Goal: Find specific page/section: Find specific page/section

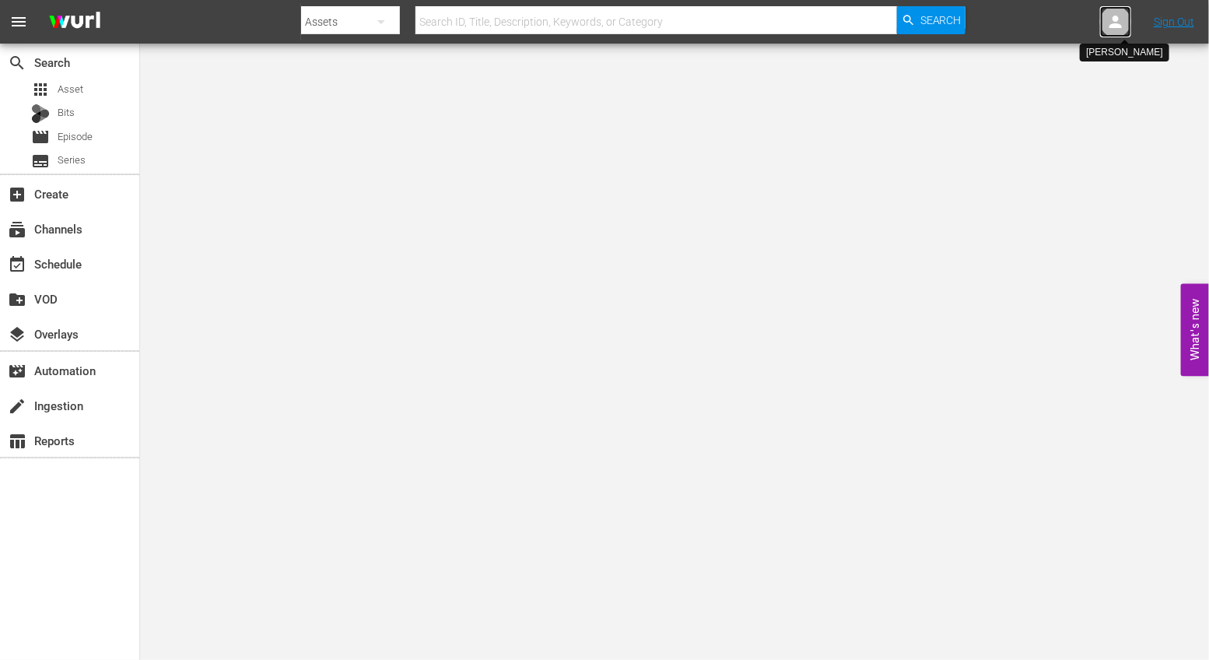
click at [1128, 23] on div at bounding box center [1115, 21] width 31 height 31
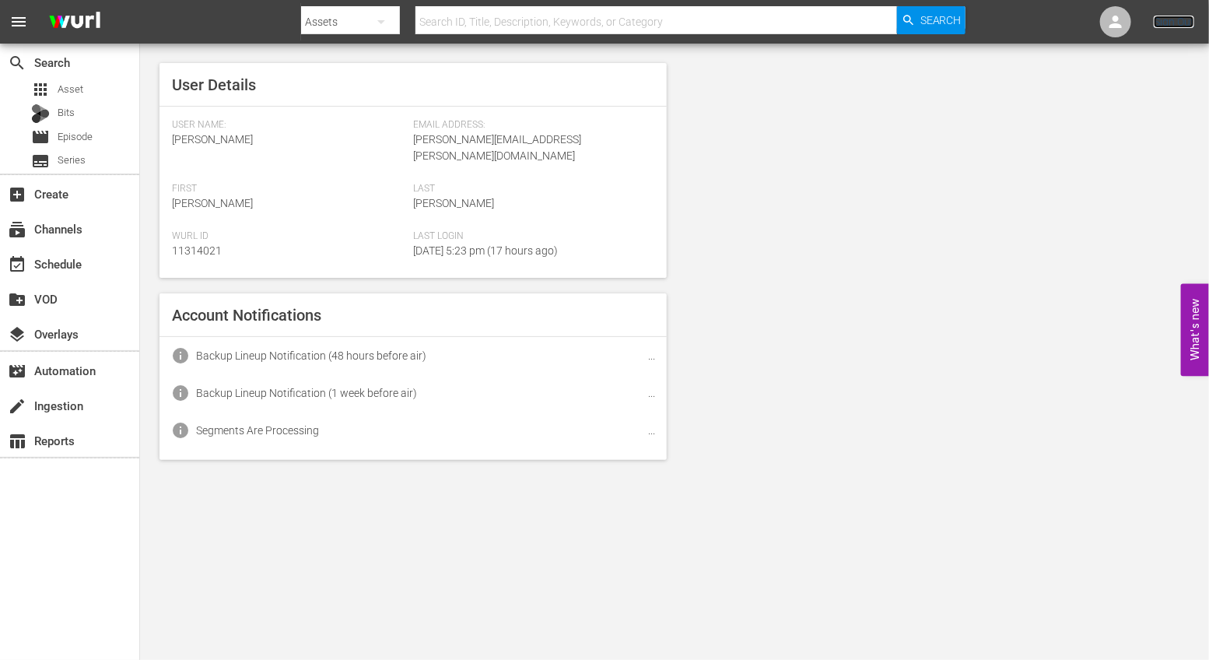
click at [1169, 23] on link "Sign Out" at bounding box center [1174, 22] width 40 height 12
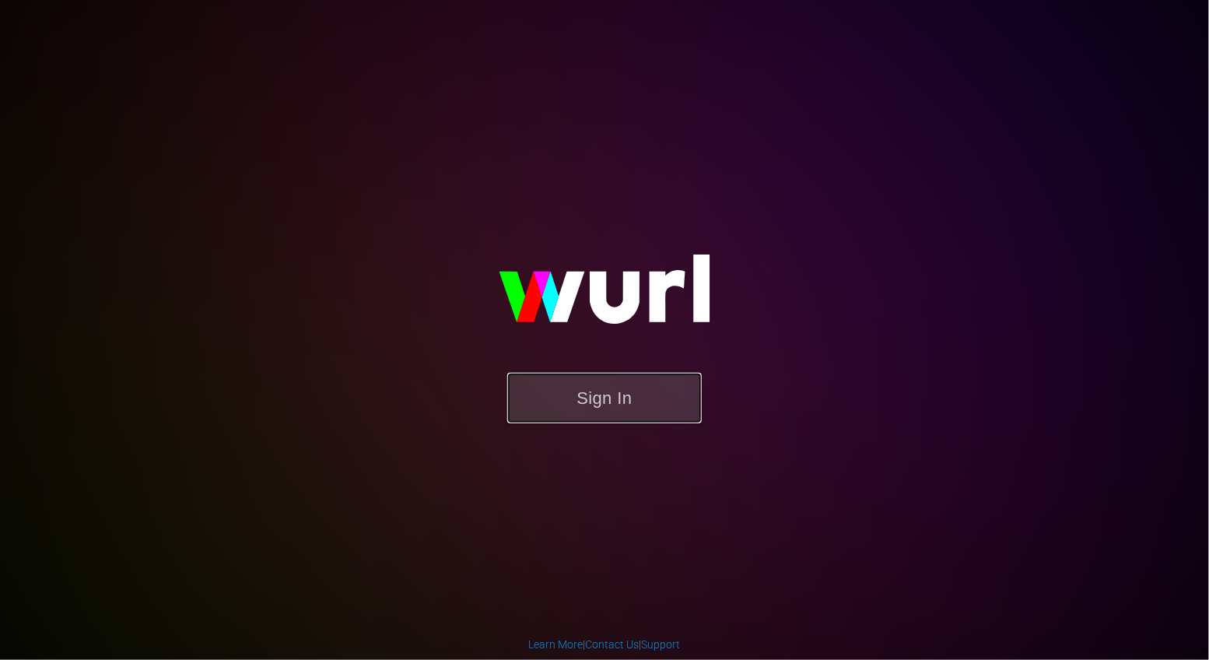
click at [607, 411] on button "Sign In" at bounding box center [604, 398] width 194 height 51
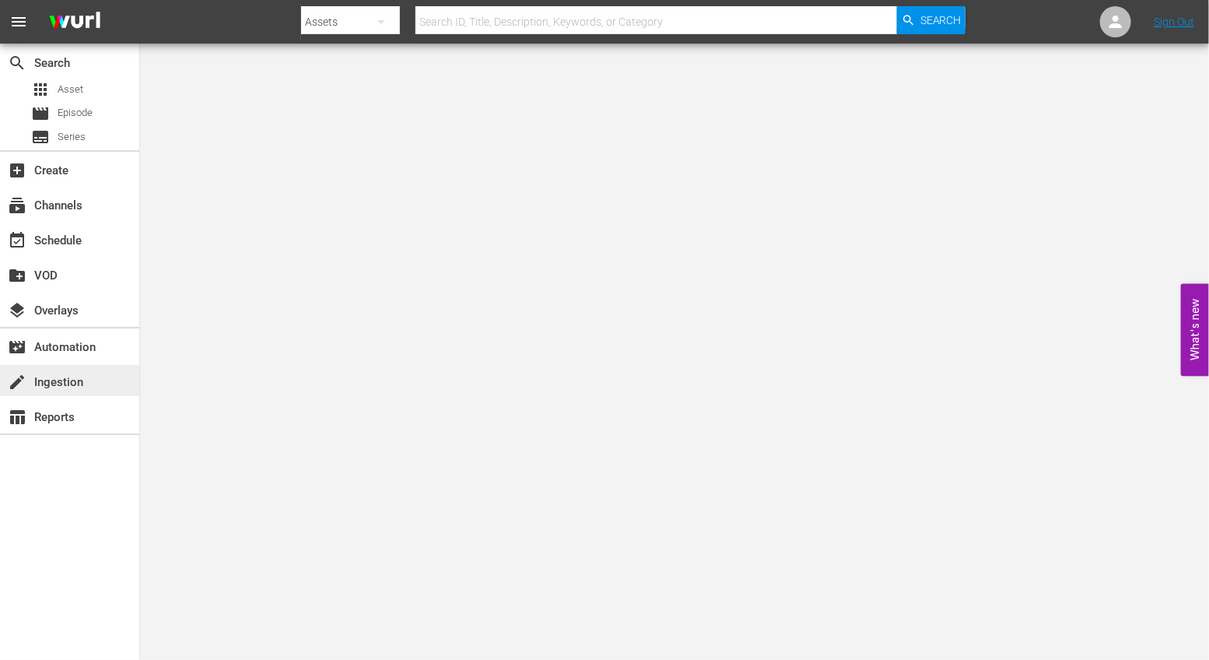
click at [72, 393] on div "create Ingestion" at bounding box center [69, 380] width 139 height 31
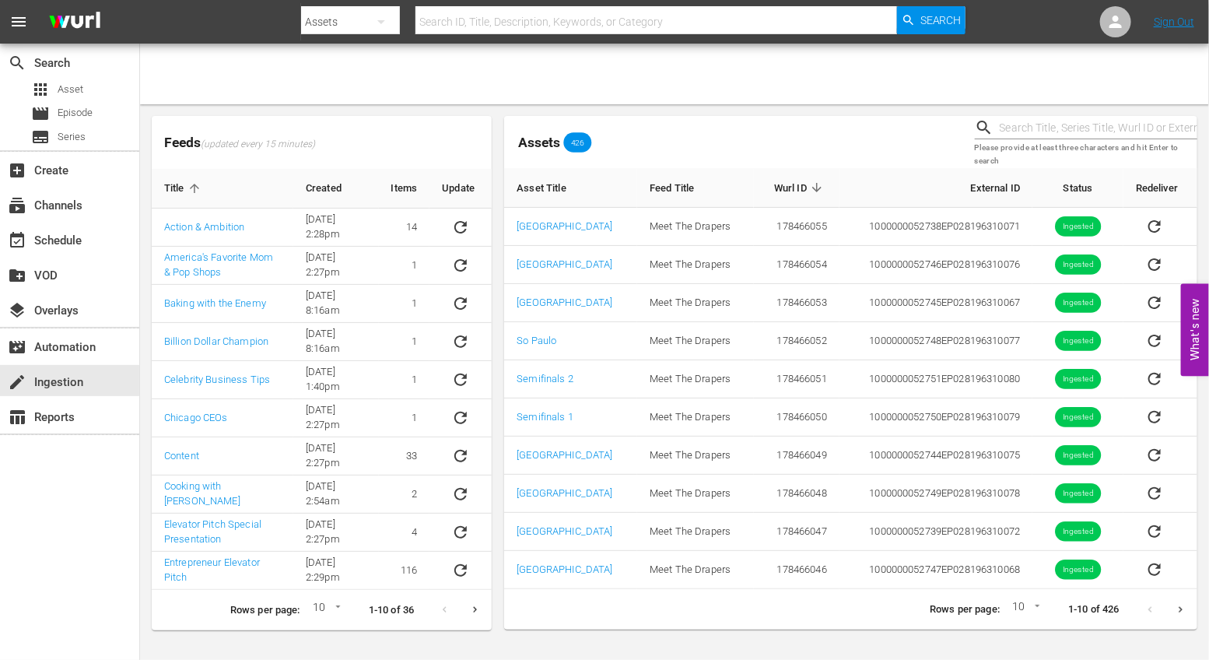
click at [1181, 606] on icon "Next page" at bounding box center [1181, 609] width 4 height 6
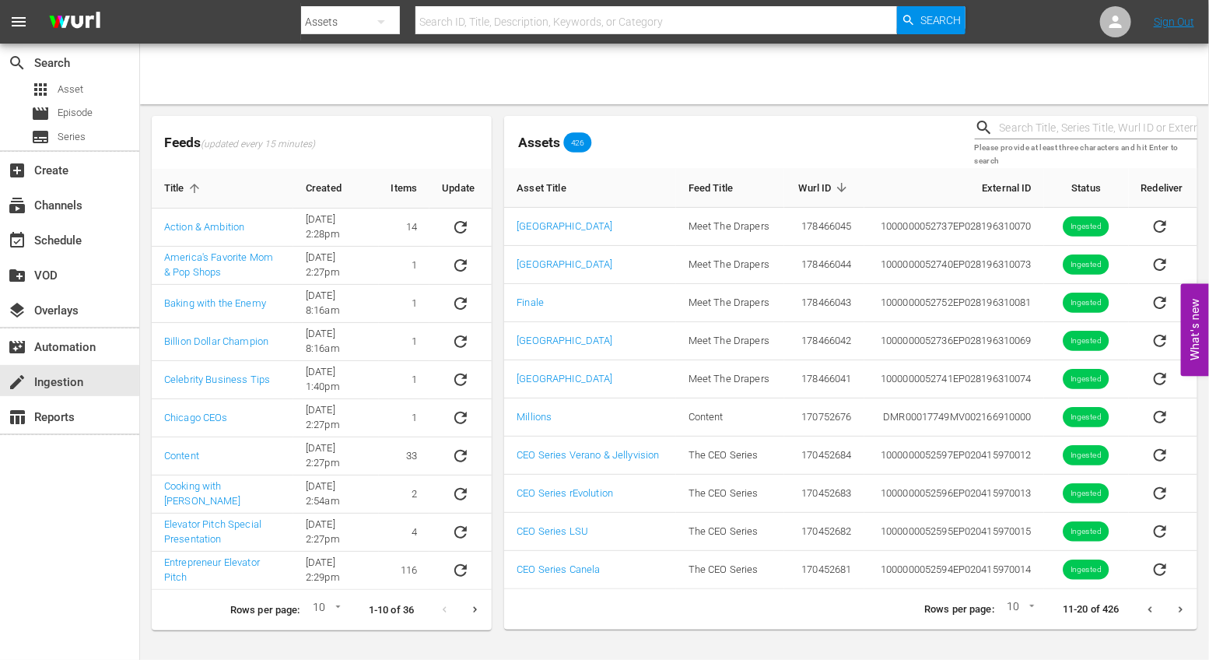
click at [1178, 604] on icon "Next page" at bounding box center [1181, 610] width 12 height 12
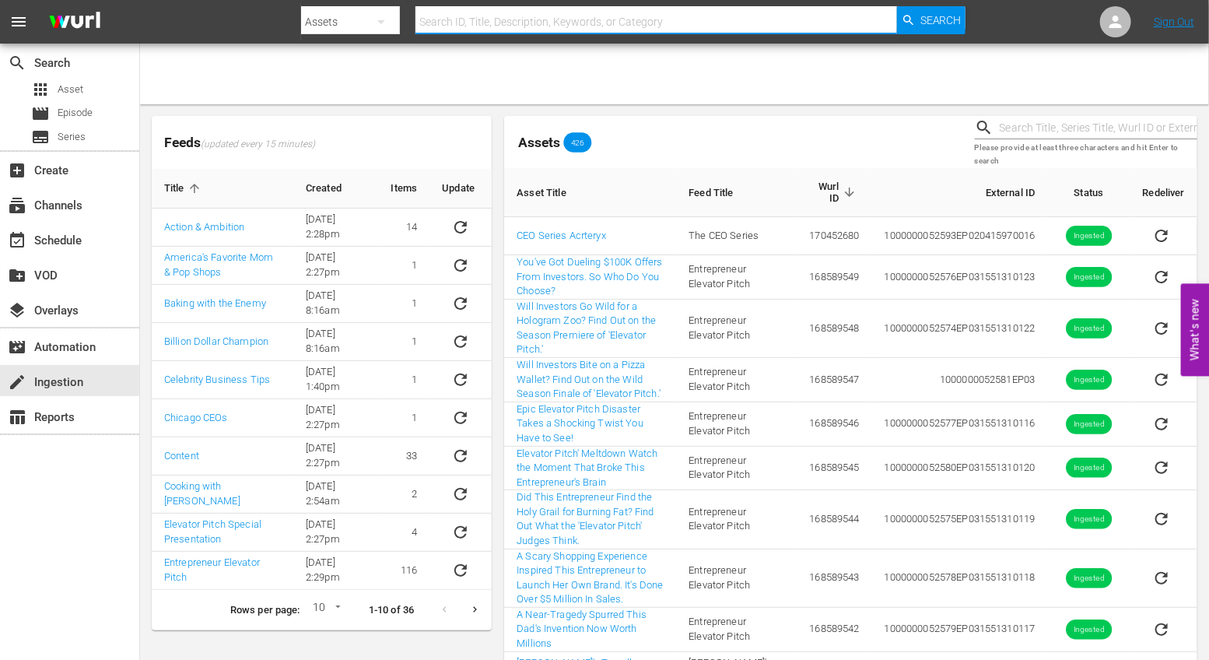
click at [506, 19] on input "text" at bounding box center [656, 21] width 482 height 37
paste input "[PERSON_NAME] Shares What Drives Him Nuts"
type input "[PERSON_NAME] Shares What Drives Him Nuts"
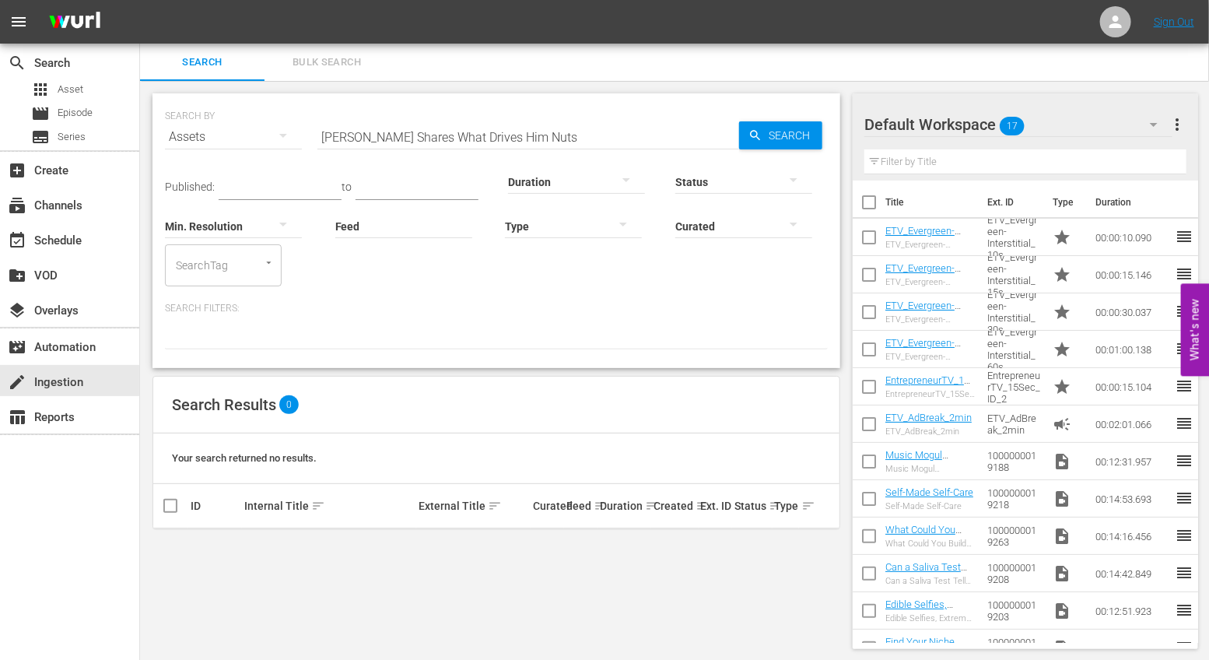
click at [234, 270] on div "SearchTag" at bounding box center [223, 265] width 117 height 42
click at [390, 295] on div "Published: to Duration Status Min. Resolution Feed Feed Title Type Curated Sear…" at bounding box center [496, 253] width 663 height 194
click at [63, 377] on div "create Ingestion" at bounding box center [43, 380] width 87 height 14
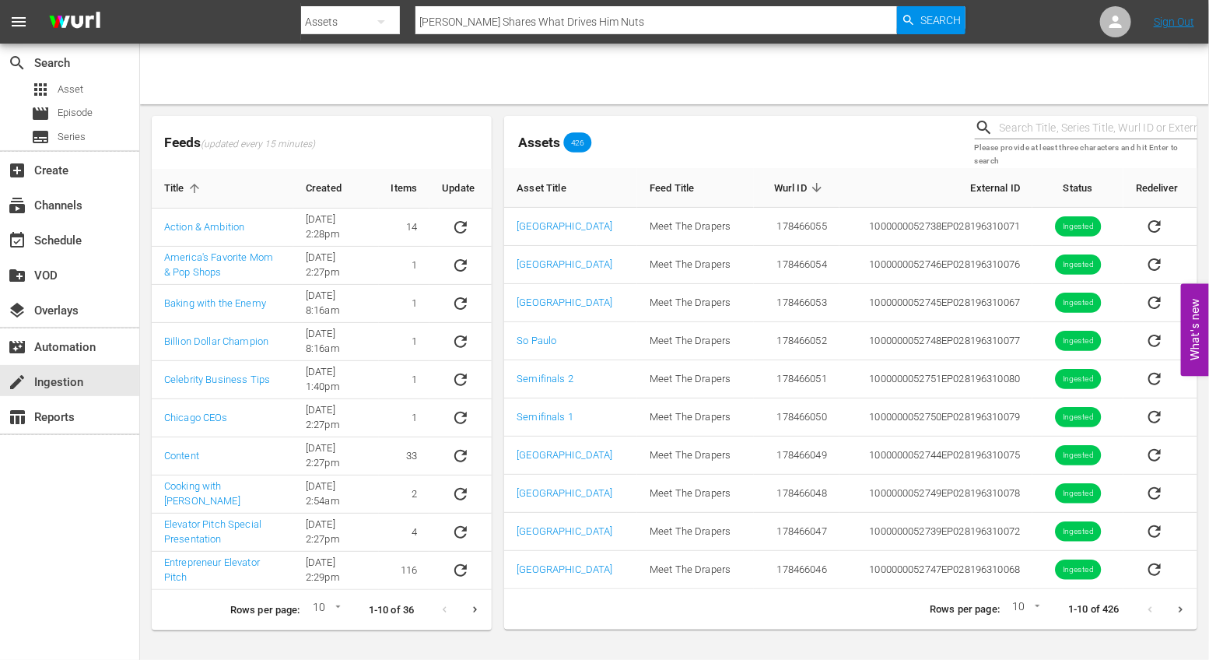
click at [1184, 607] on icon "Next page" at bounding box center [1181, 610] width 12 height 12
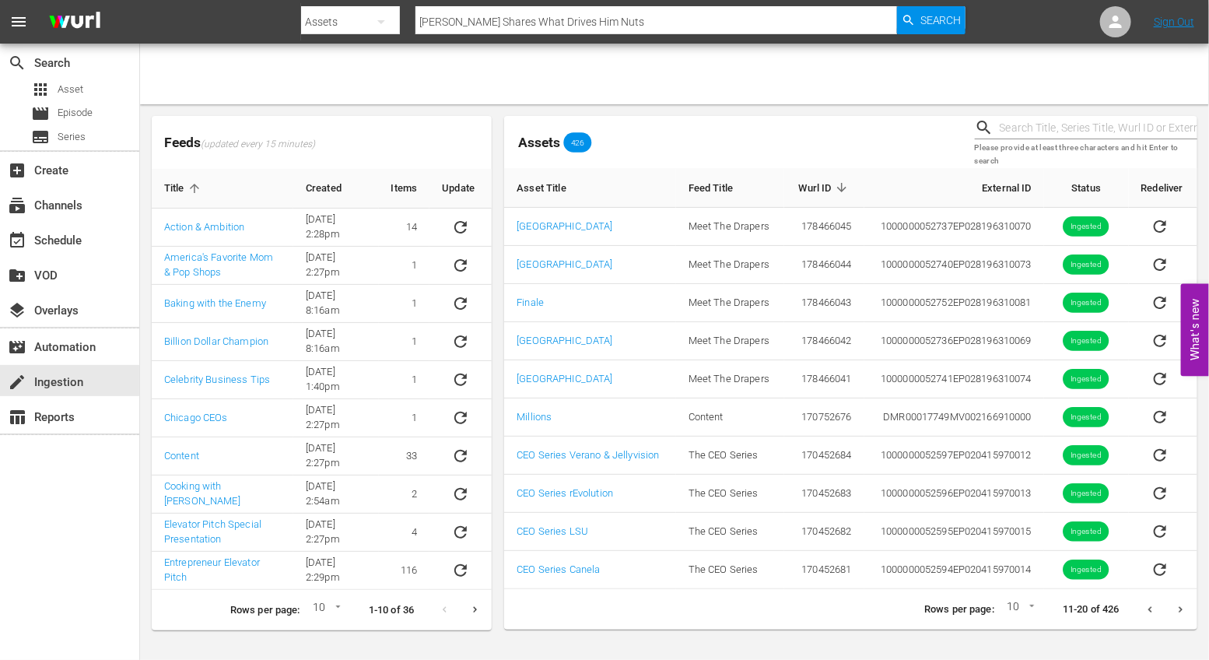
click at [1180, 611] on button "Next page" at bounding box center [1180, 609] width 30 height 30
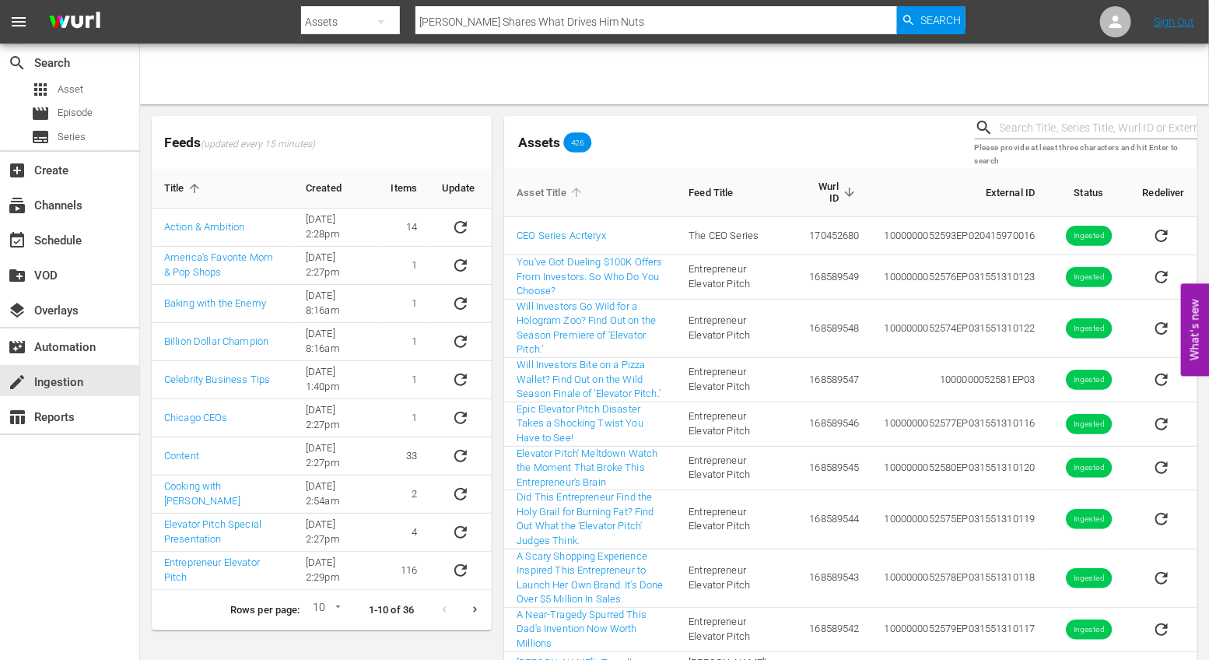
scroll to position [44, 0]
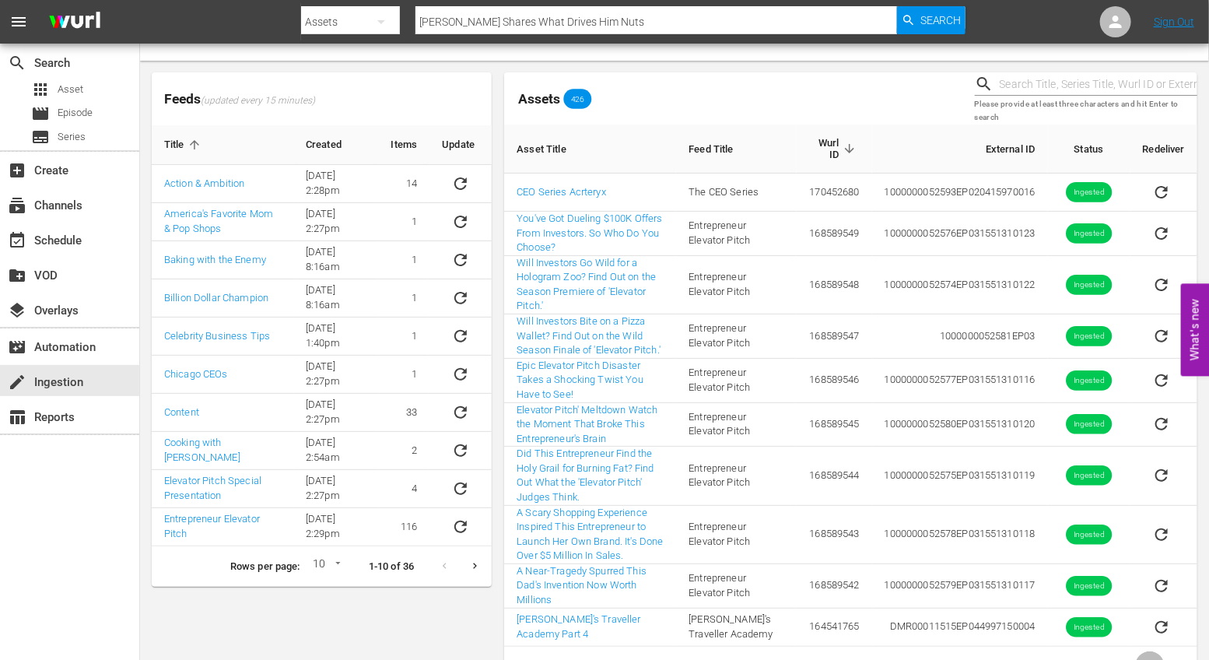
click at [1152, 659] on icon "Previous page" at bounding box center [1150, 666] width 12 height 12
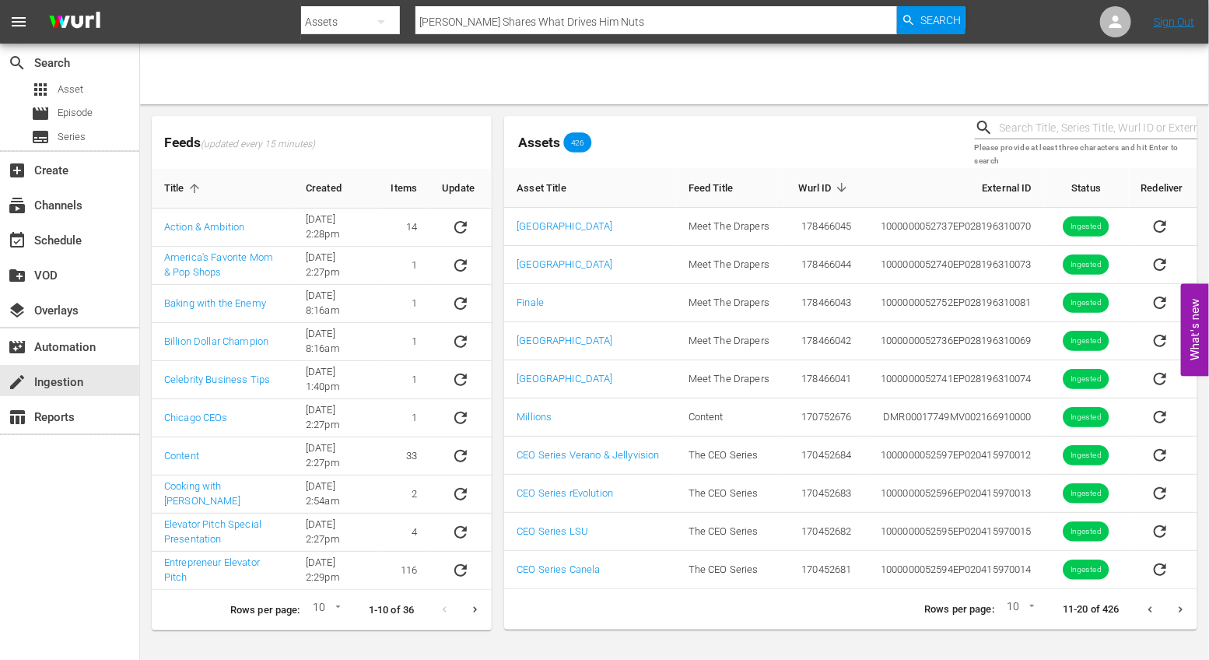
click at [1155, 611] on icon "Previous page" at bounding box center [1150, 610] width 12 height 12
